Goal: Use online tool/utility: Utilize a website feature to perform a specific function

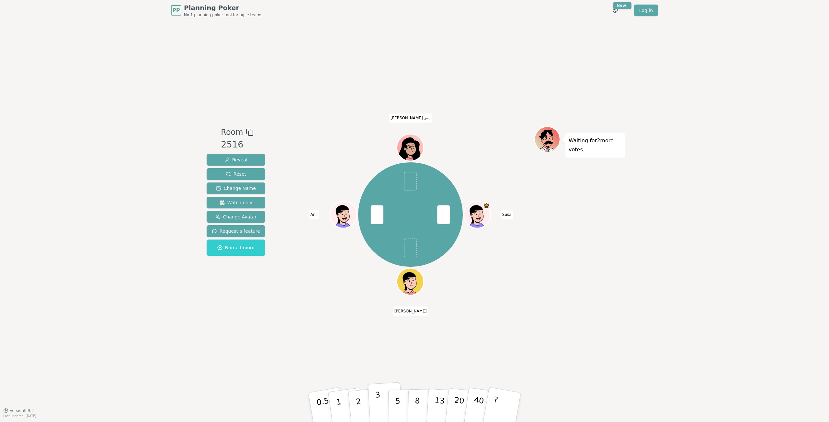
click at [383, 407] on button "3" at bounding box center [385, 407] width 35 height 51
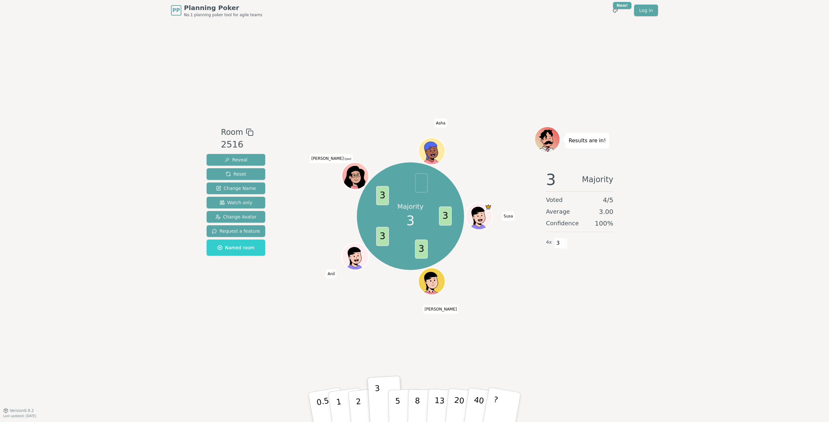
click at [355, 171] on icon at bounding box center [354, 178] width 25 height 24
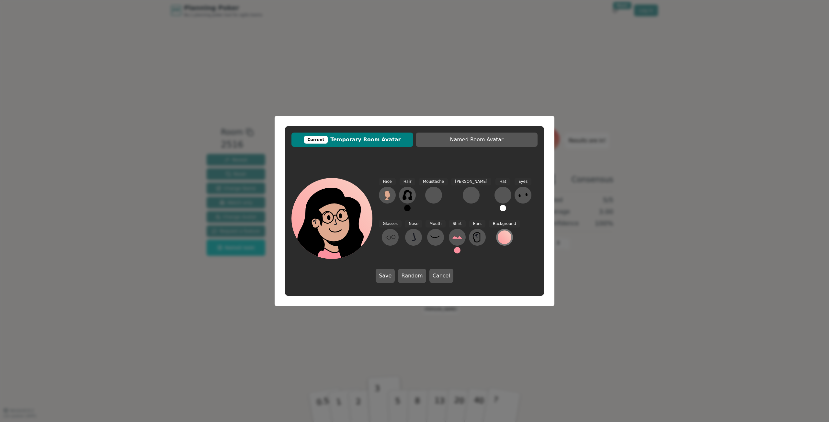
click at [498, 236] on div at bounding box center [505, 237] width 14 height 14
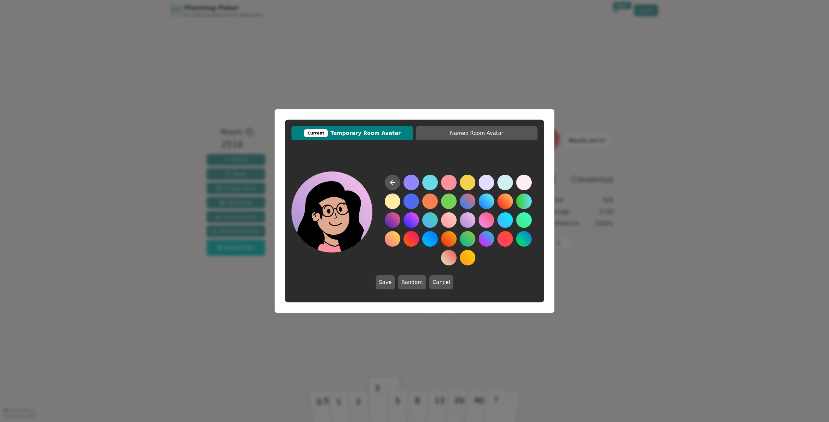
click at [462, 221] on button at bounding box center [468, 220] width 16 height 16
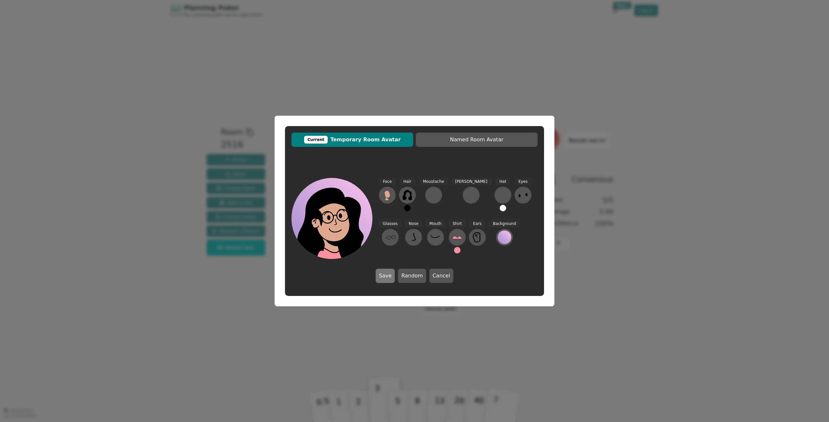
click at [388, 277] on button "Save" at bounding box center [385, 275] width 19 height 14
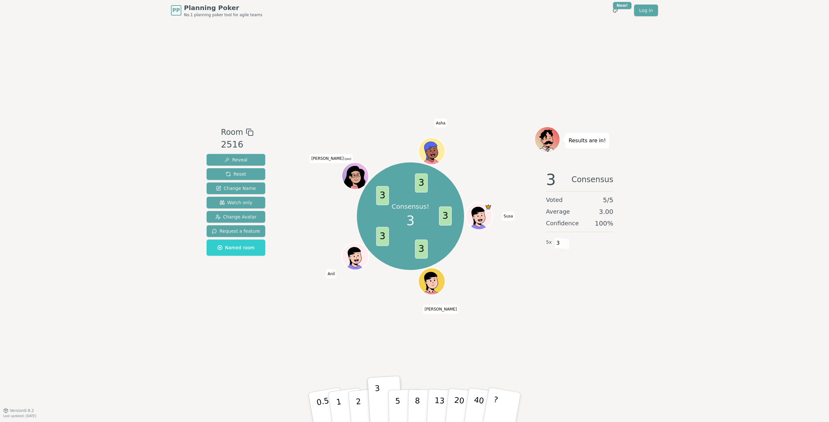
click at [601, 310] on div "Room 2516 Reveal Reset Change Name Watch only Change Avatar Request a feature N…" at bounding box center [414, 215] width 421 height 389
click at [351, 179] on icon at bounding box center [356, 180] width 13 height 5
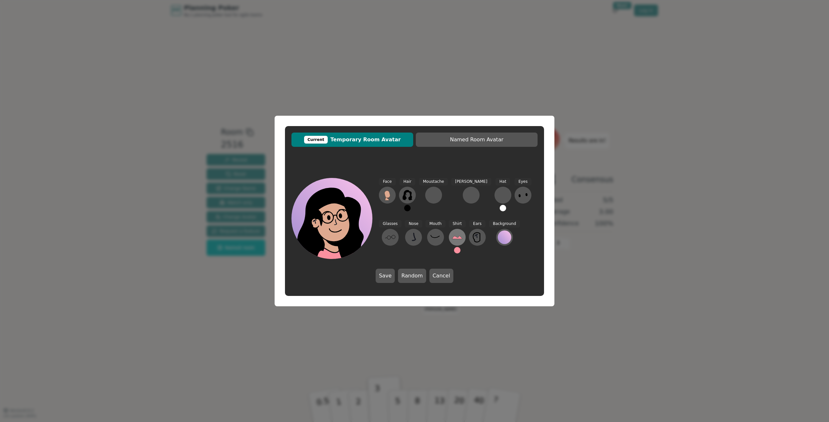
click at [452, 242] on icon at bounding box center [457, 237] width 10 height 10
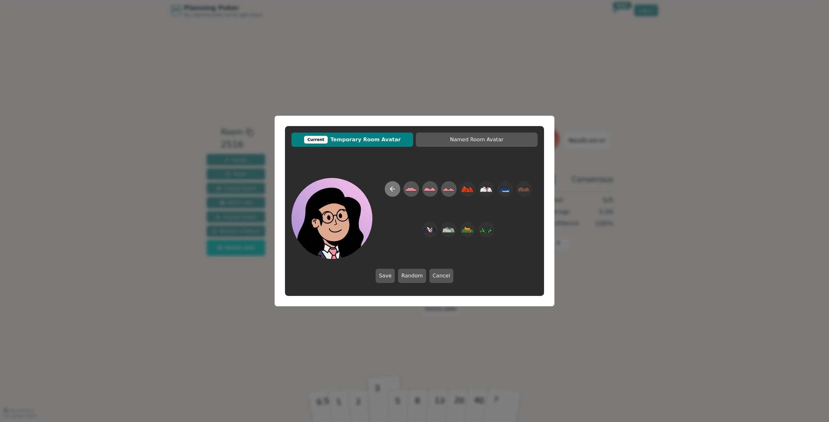
click at [395, 190] on icon at bounding box center [393, 189] width 8 height 8
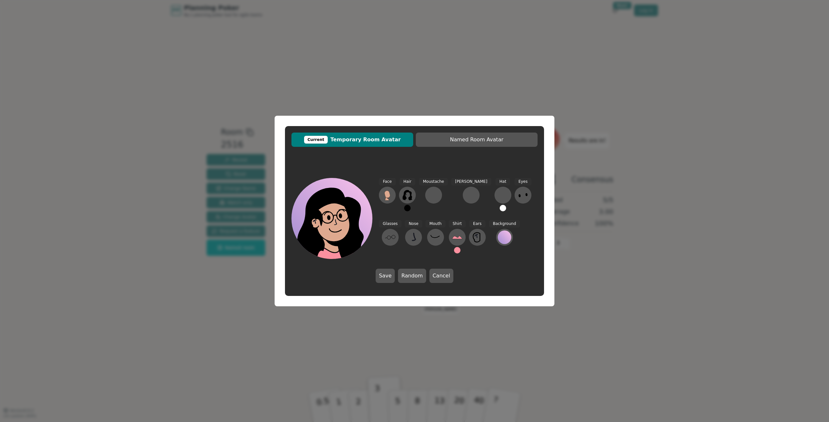
click at [454, 251] on button at bounding box center [457, 250] width 6 height 6
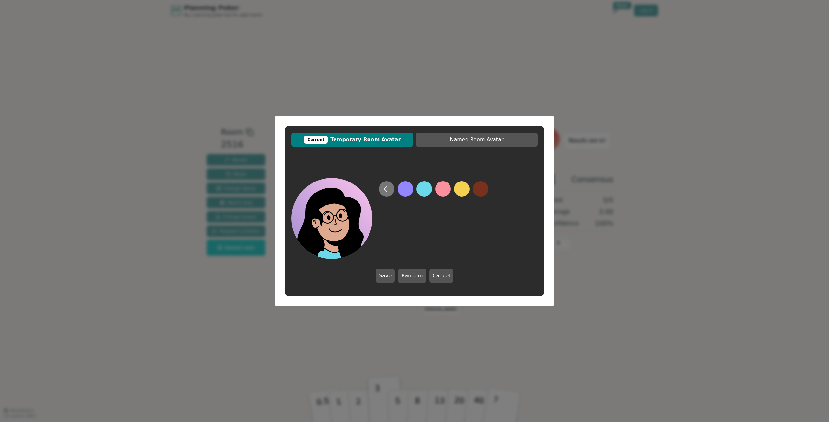
click at [391, 186] on button at bounding box center [387, 189] width 16 height 16
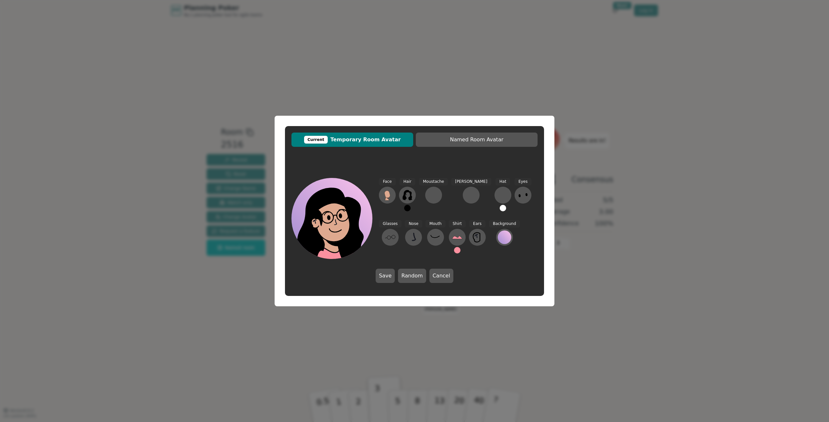
click at [360, 339] on div "Current Temporary Room Avatar Named Room Avatar Face Hair Moustache [PERSON_NAM…" at bounding box center [414, 211] width 829 height 422
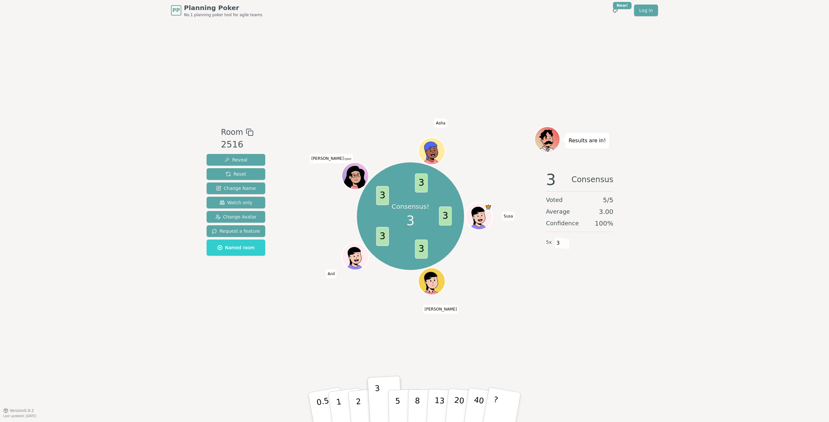
click at [346, 339] on div "Room 2516 Reveal Reset Change Name Watch only Change Avatar Request a feature N…" at bounding box center [414, 215] width 421 height 389
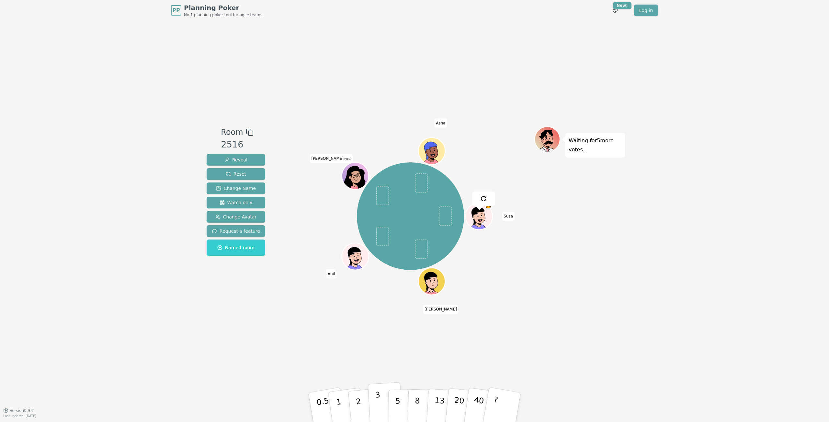
click at [379, 404] on p "3" at bounding box center [378, 407] width 7 height 35
